Goal: Use online tool/utility: Utilize a website feature to perform a specific function

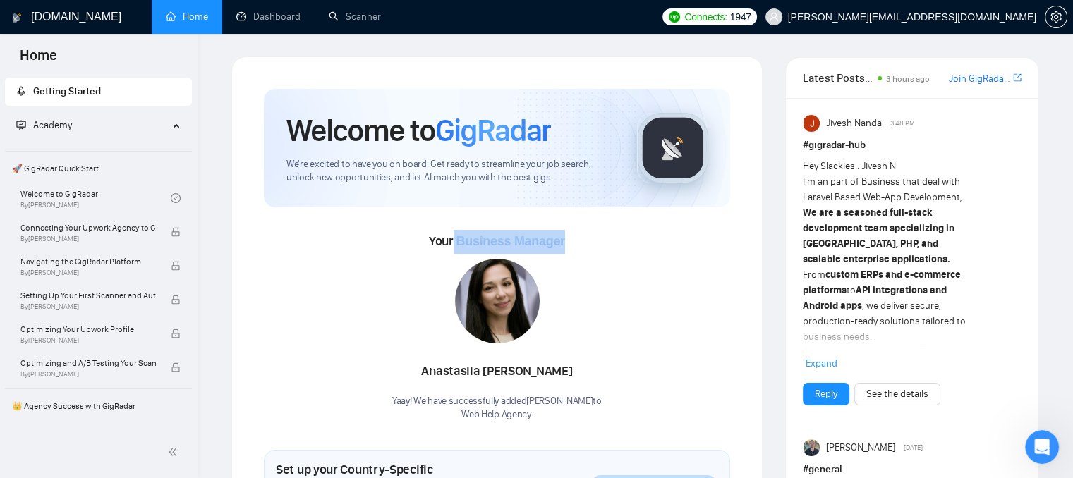
drag, startPoint x: 453, startPoint y: 239, endPoint x: 570, endPoint y: 240, distance: 117.1
click at [570, 240] on div "Your Business Manager [PERSON_NAME] Yaay! We have successfully added [PERSON_NA…" at bounding box center [497, 326] width 466 height 192
click at [578, 255] on div "Your Business Manager [PERSON_NAME] Yaay! We have successfully added [PERSON_NA…" at bounding box center [497, 326] width 466 height 192
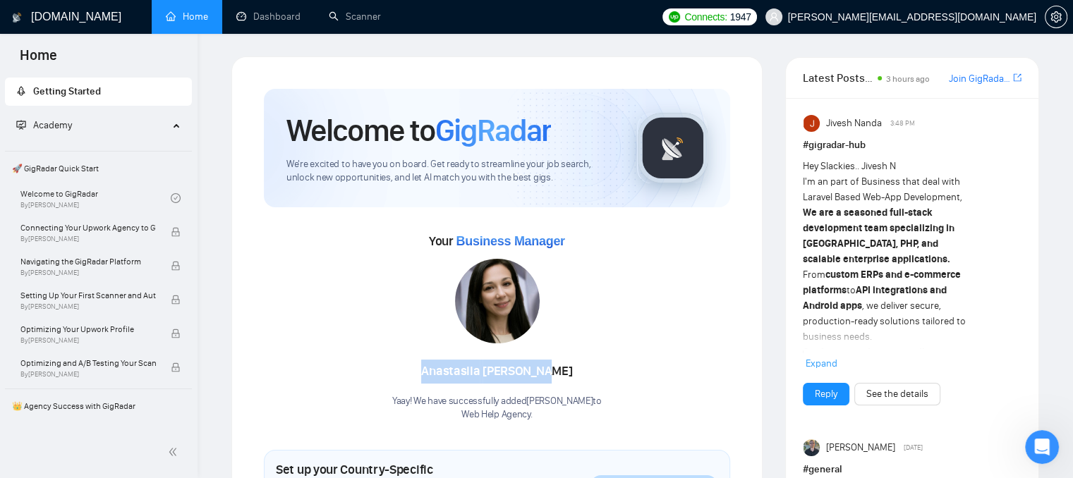
drag, startPoint x: 418, startPoint y: 369, endPoint x: 581, endPoint y: 367, distance: 162.9
click at [581, 367] on div "[PERSON_NAME]" at bounding box center [496, 372] width 209 height 24
click at [343, 23] on link "Scanner" at bounding box center [355, 17] width 52 height 12
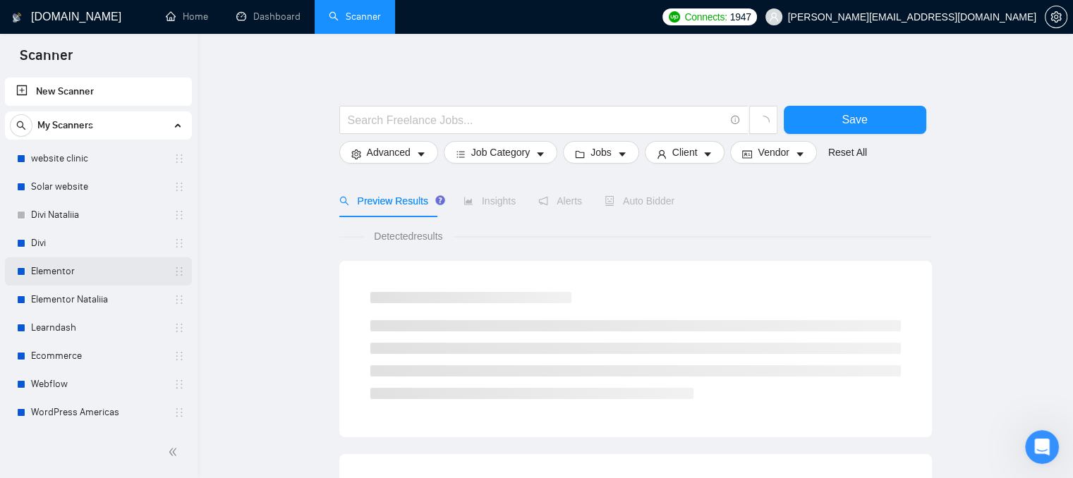
click at [113, 269] on link "Elementor" at bounding box center [98, 271] width 134 height 28
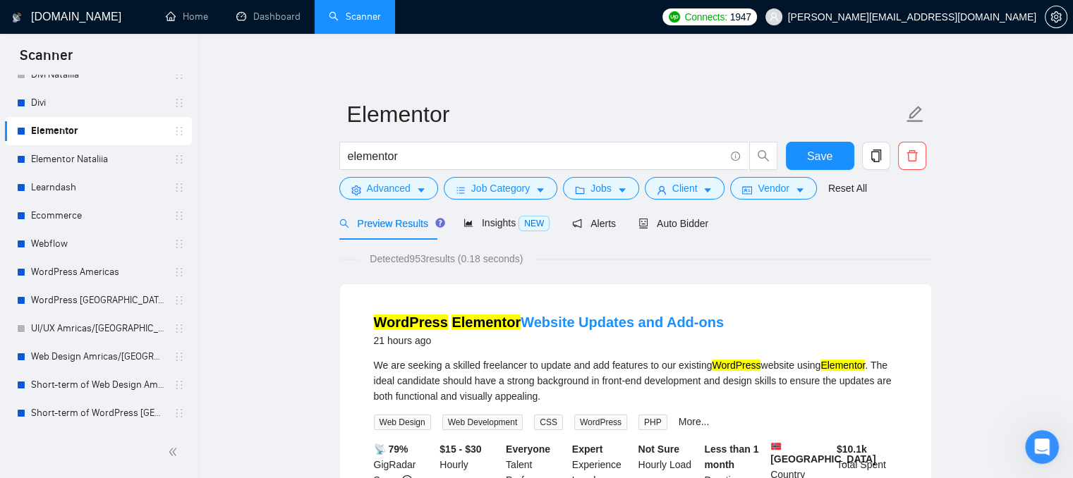
scroll to position [141, 0]
drag, startPoint x: 87, startPoint y: 328, endPoint x: 338, endPoint y: 198, distance: 282.6
click at [87, 328] on link "UI/UX Amricas/[GEOGRAPHIC_DATA]/[GEOGRAPHIC_DATA]" at bounding box center [98, 328] width 134 height 28
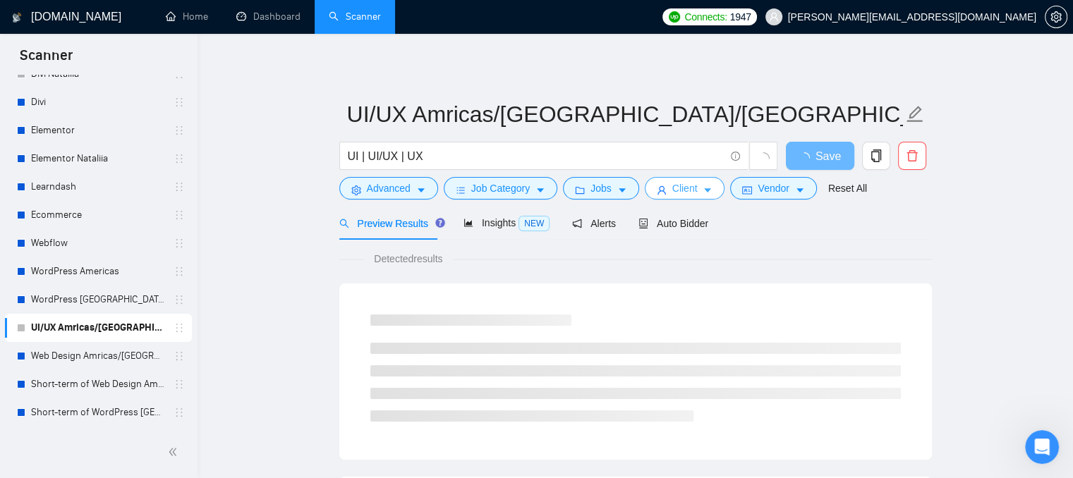
click at [689, 195] on span "Client" at bounding box center [684, 189] width 25 height 16
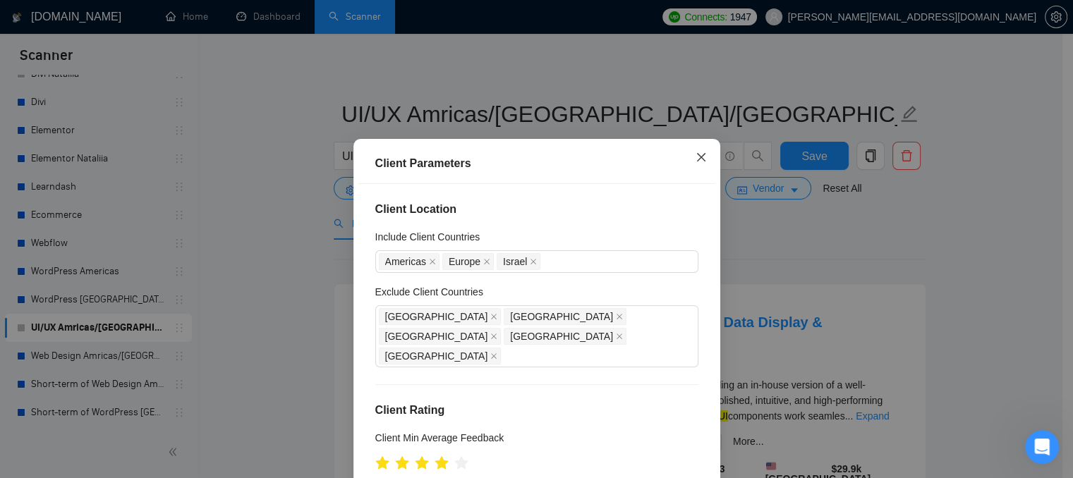
click at [697, 158] on icon "close" at bounding box center [700, 157] width 11 height 11
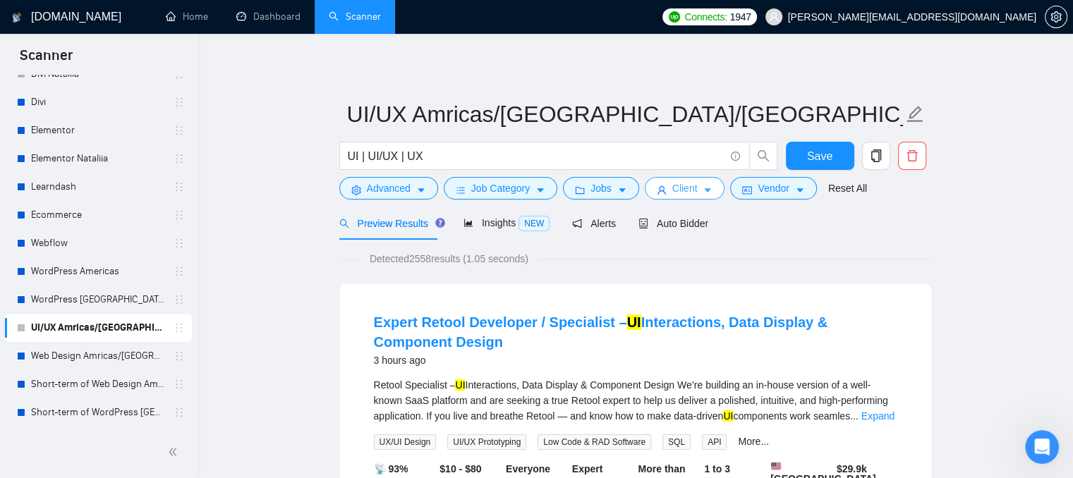
click at [702, 187] on icon "caret-down" at bounding box center [707, 190] width 10 height 10
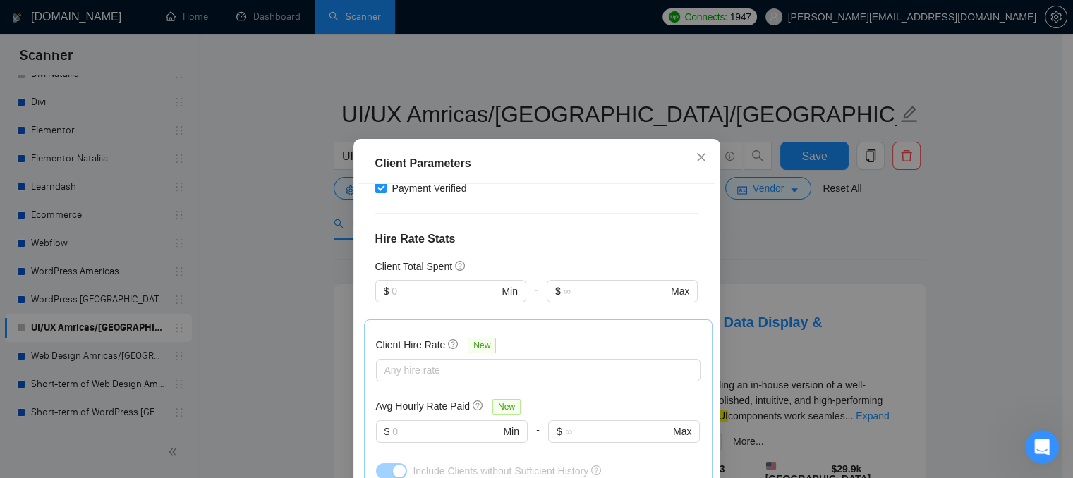
scroll to position [423, 0]
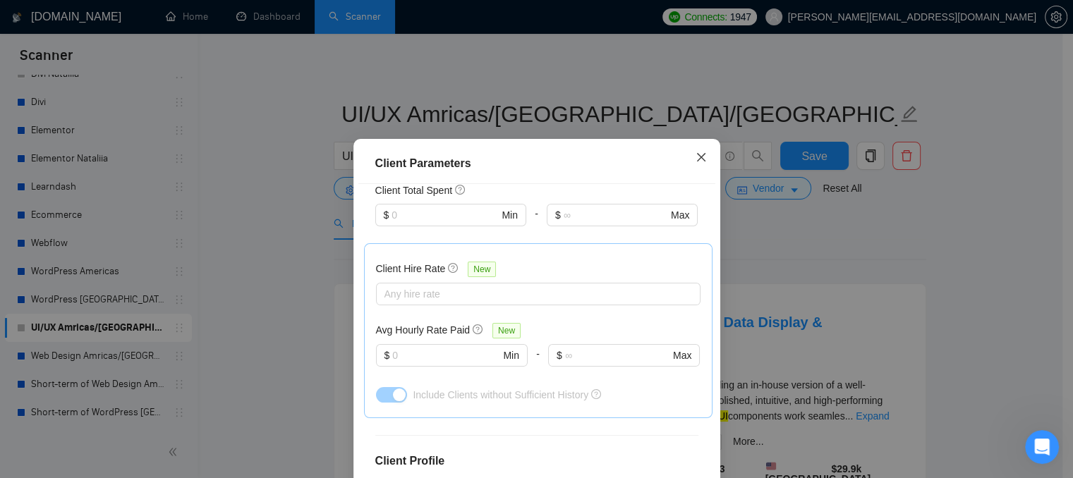
click at [697, 157] on icon "close" at bounding box center [700, 157] width 11 height 11
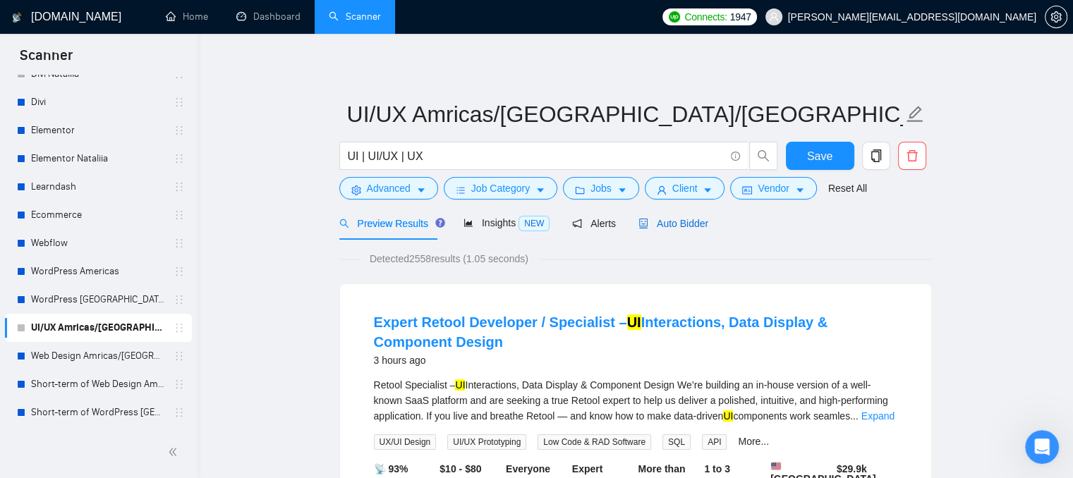
click at [653, 221] on span "Auto Bidder" at bounding box center [673, 223] width 70 height 11
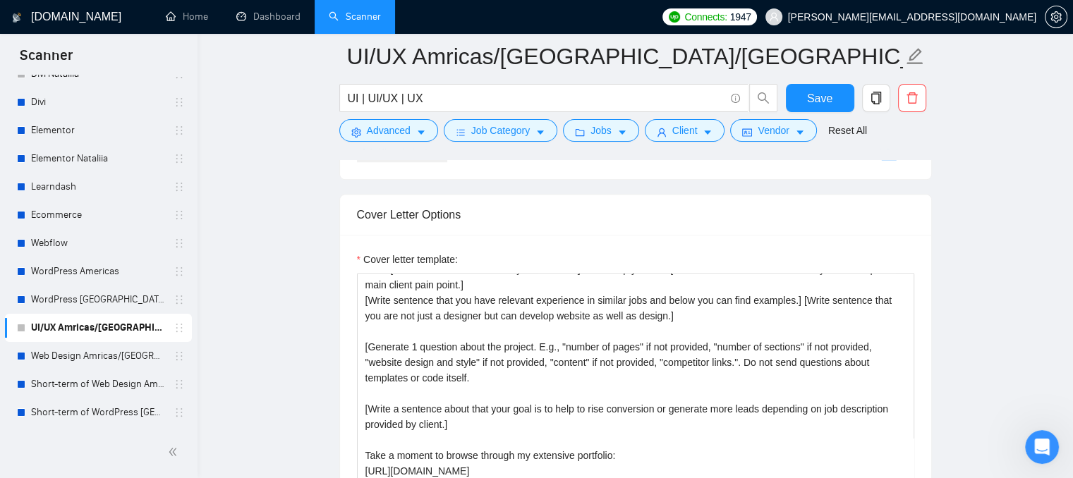
scroll to position [1622, 0]
